Goal: Information Seeking & Learning: Find specific fact

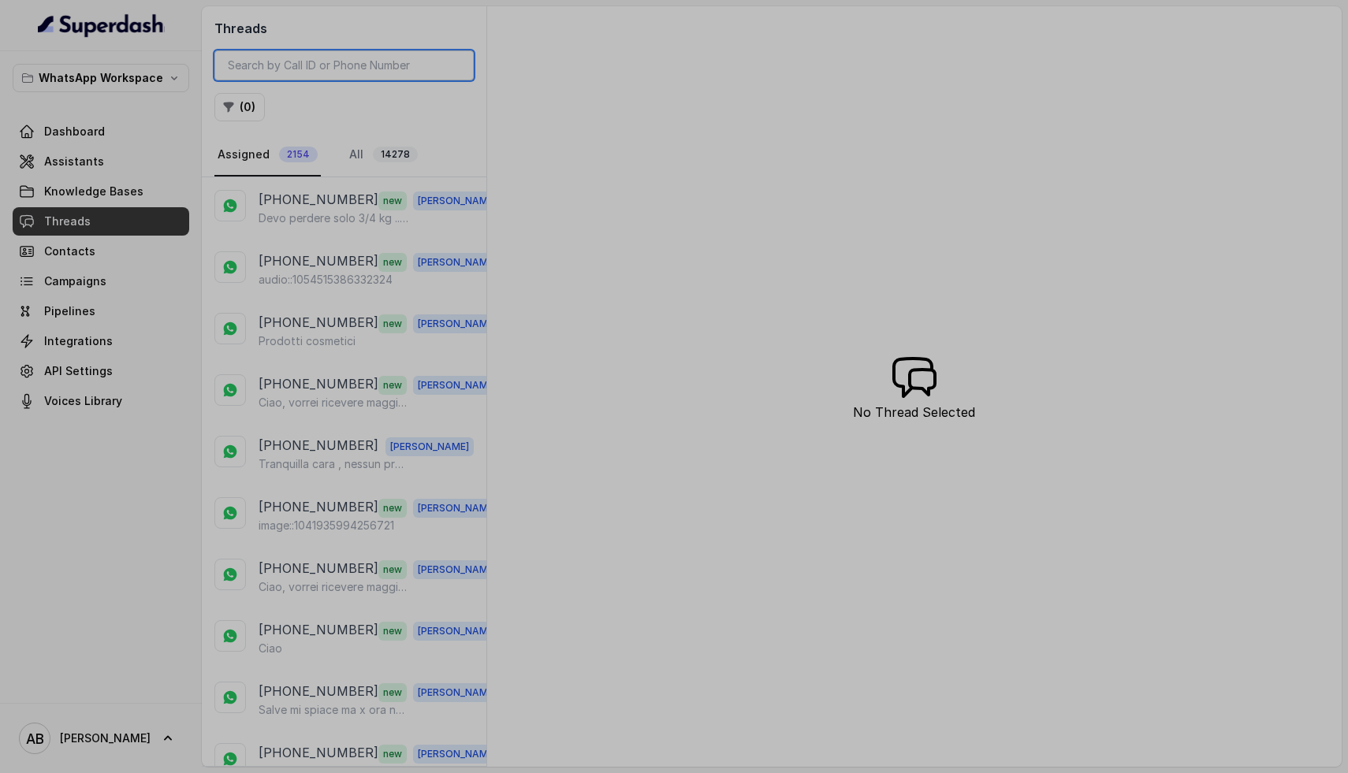
click at [322, 64] on input "search" at bounding box center [343, 65] width 259 height 30
paste input "3285764197"
click at [296, 70] on input "[PHONE_NUMBER]" at bounding box center [343, 65] width 259 height 30
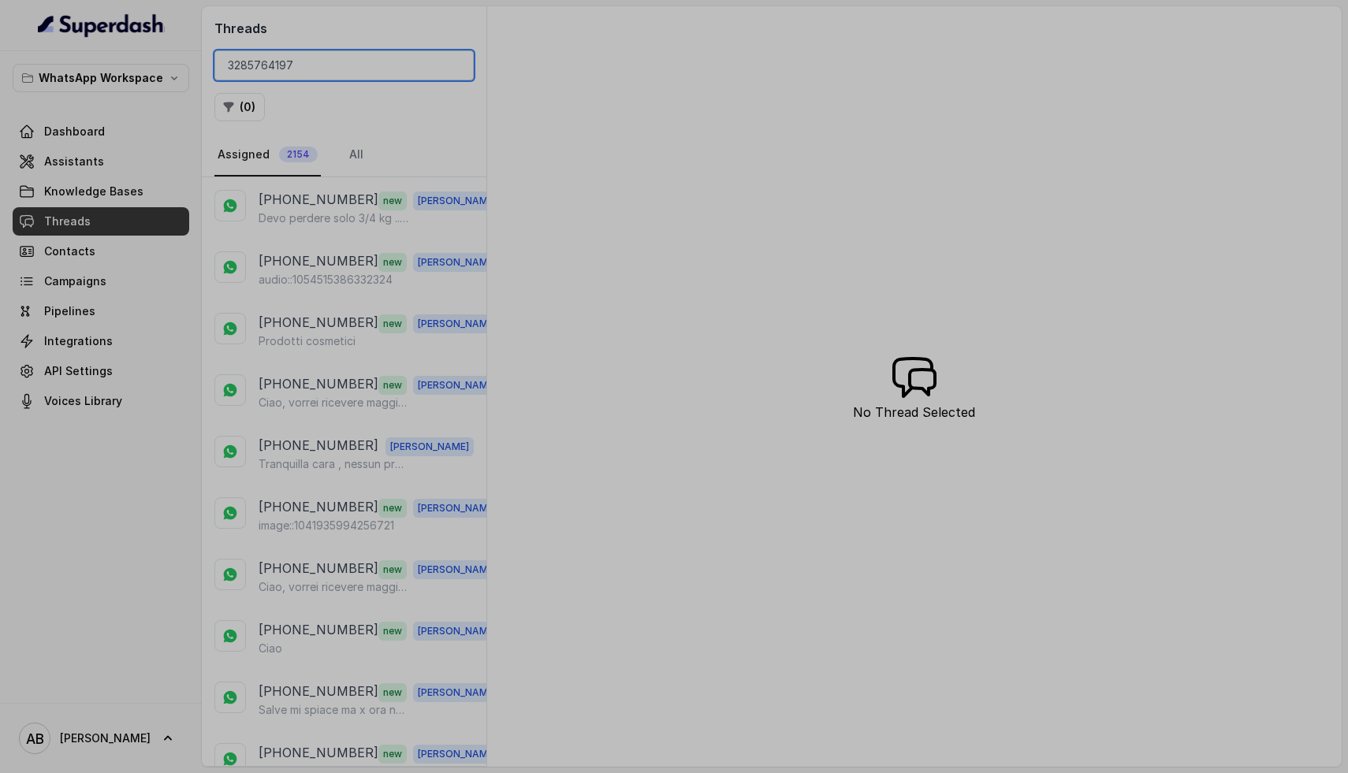
type input "3285764197"
